Goal: Transaction & Acquisition: Purchase product/service

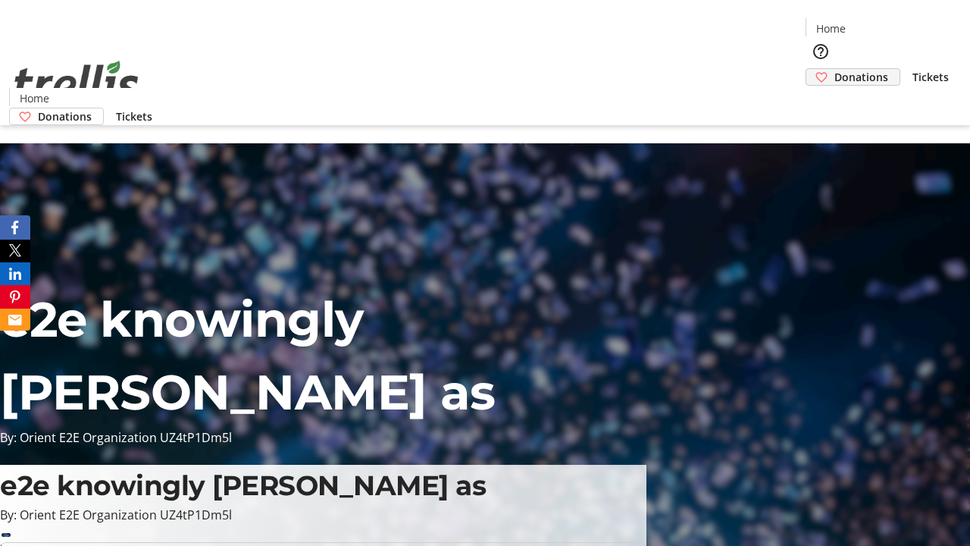
click at [834, 69] on span "Donations" at bounding box center [861, 77] width 54 height 16
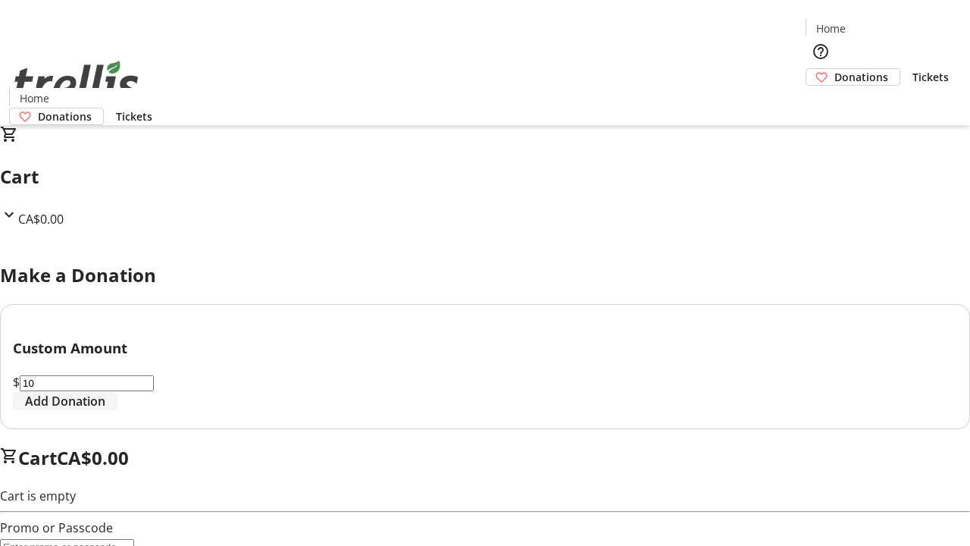
click at [105, 410] on span "Add Donation" at bounding box center [65, 401] width 80 height 18
